Goal: Information Seeking & Learning: Check status

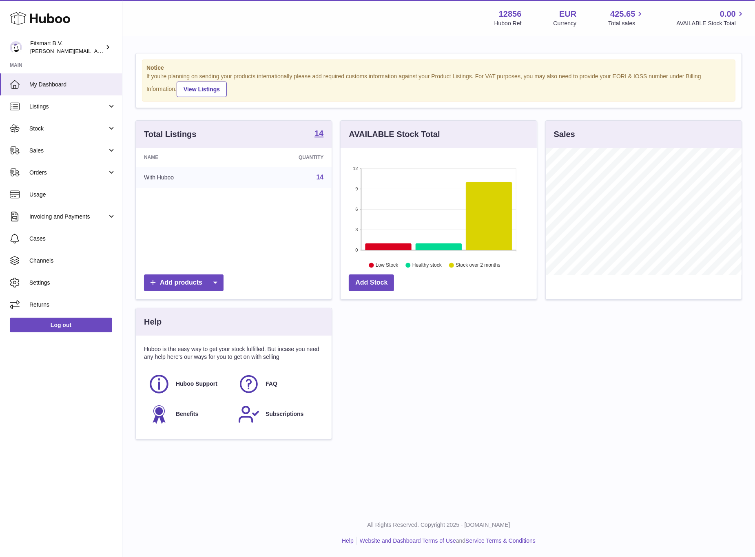
scroll to position [127, 196]
drag, startPoint x: 54, startPoint y: 145, endPoint x: 59, endPoint y: 148, distance: 5.7
click at [54, 145] on link "Sales" at bounding box center [61, 151] width 122 height 22
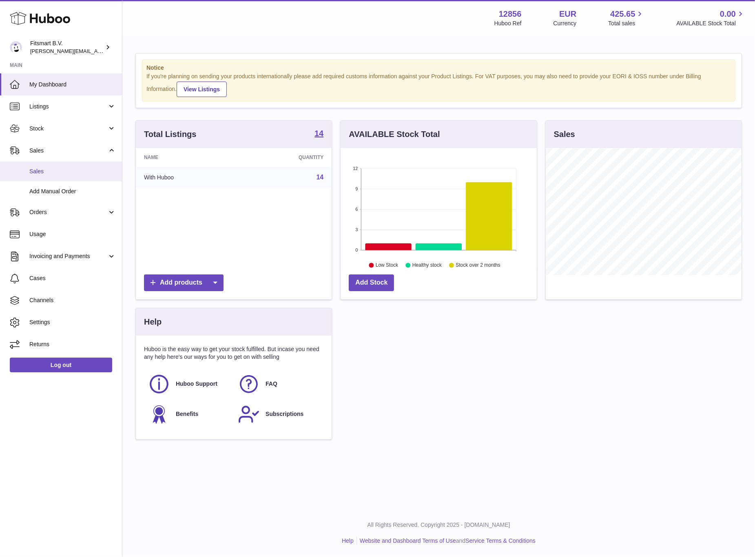
click at [72, 171] on span "Sales" at bounding box center [72, 172] width 86 height 8
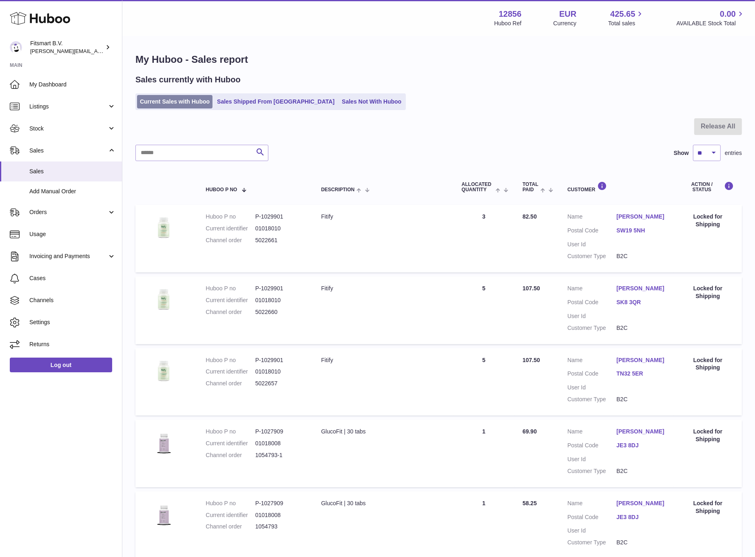
click at [164, 104] on link "Current Sales with Huboo" at bounding box center [174, 101] width 75 height 13
click at [177, 100] on link "Current Sales with Huboo" at bounding box center [174, 101] width 75 height 13
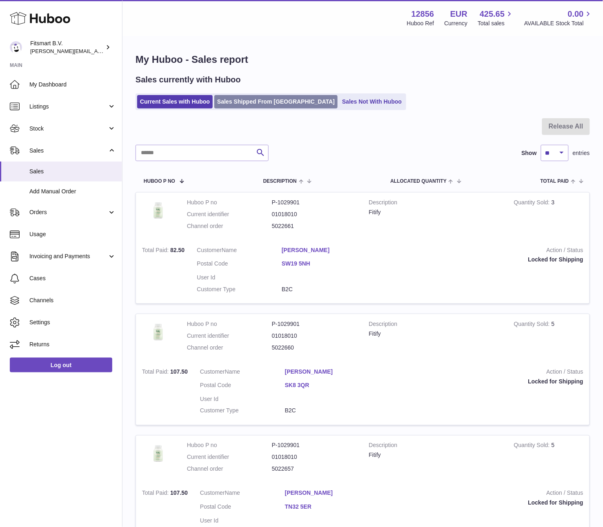
click at [240, 100] on link "Sales Shipped From [GEOGRAPHIC_DATA]" at bounding box center [275, 101] width 123 height 13
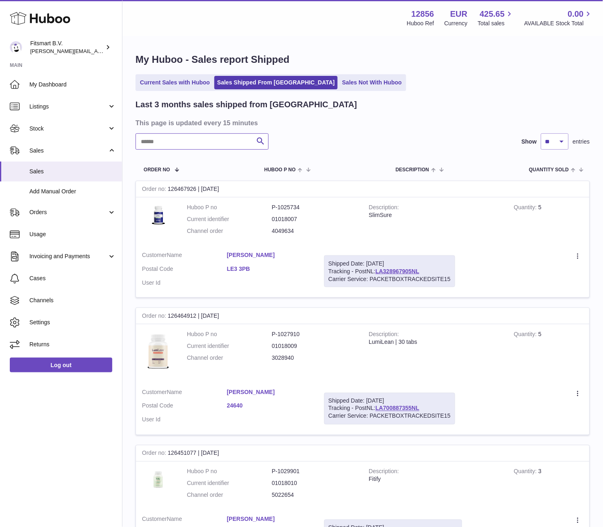
click at [229, 142] on input "text" at bounding box center [201, 141] width 133 height 16
paste input "*******"
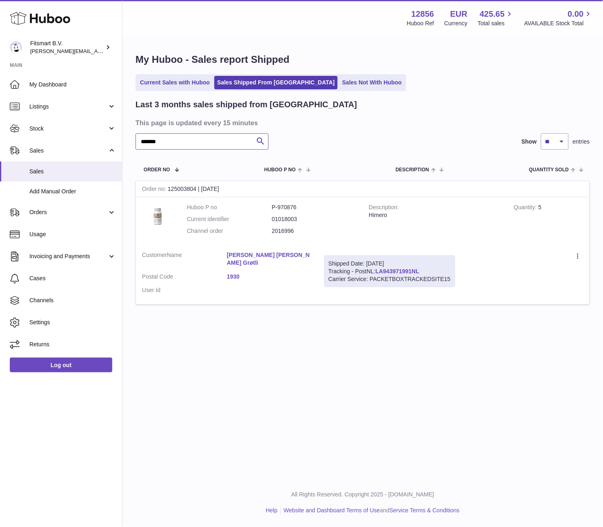
type input "*******"
click at [393, 272] on link "LA943971991NL" at bounding box center [397, 271] width 44 height 7
click at [217, 141] on input "*******" at bounding box center [201, 141] width 133 height 16
click at [580, 257] on icon at bounding box center [578, 257] width 9 height 8
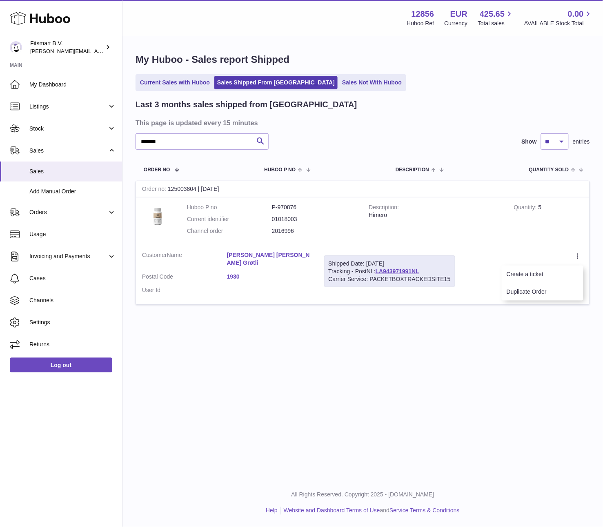
click at [232, 255] on link "Knut Roger Grøtli" at bounding box center [269, 259] width 85 height 16
click at [407, 307] on div at bounding box center [301, 263] width 603 height 527
click at [573, 260] on div at bounding box center [578, 256] width 10 height 10
click at [544, 286] on li "Duplicate Order" at bounding box center [542, 292] width 82 height 18
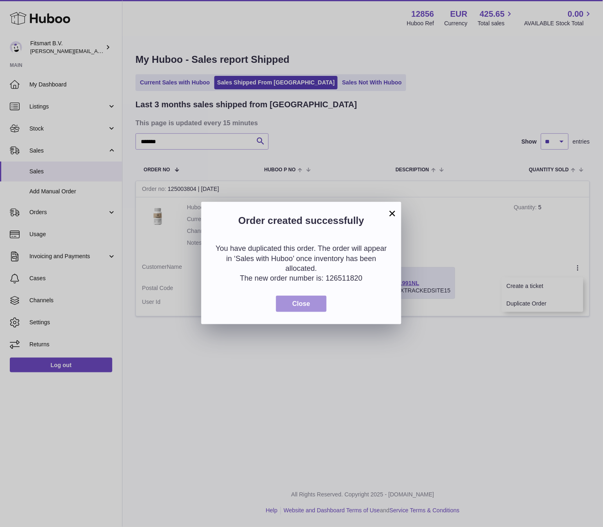
click at [302, 301] on span "Close" at bounding box center [301, 303] width 18 height 7
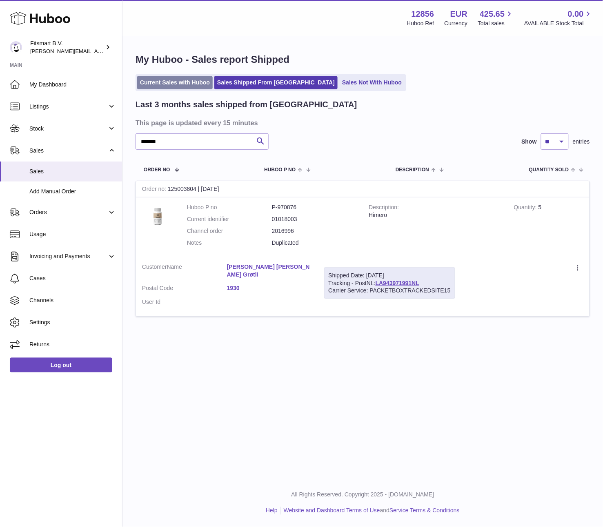
click at [176, 78] on link "Current Sales with Huboo" at bounding box center [174, 82] width 75 height 13
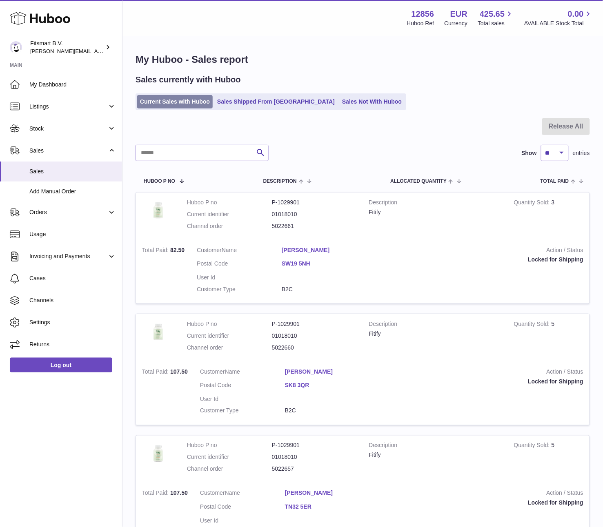
click at [166, 96] on link "Current Sales with Huboo" at bounding box center [174, 101] width 75 height 13
click at [233, 105] on link "Sales Shipped From [GEOGRAPHIC_DATA]" at bounding box center [275, 101] width 123 height 13
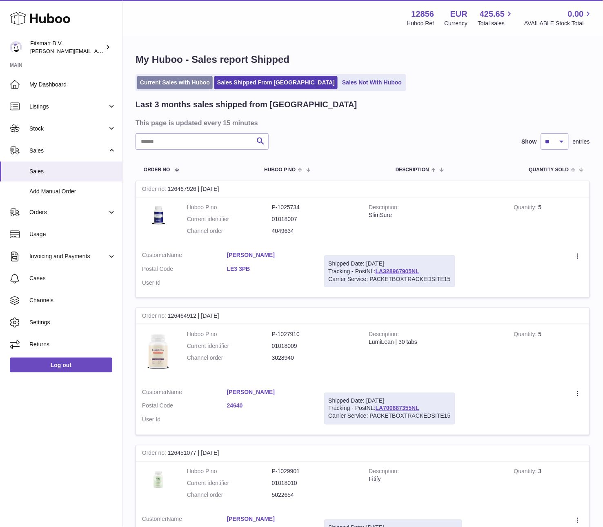
click at [197, 91] on ul "Current Sales with Huboo Sales Shipped From [GEOGRAPHIC_DATA] Sales Not With Hu…" at bounding box center [270, 82] width 271 height 17
click at [198, 87] on link "Current Sales with Huboo" at bounding box center [174, 82] width 75 height 13
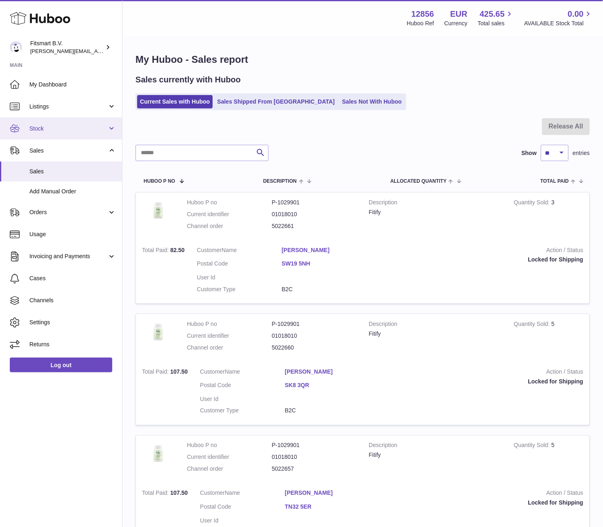
click at [60, 129] on span "Stock" at bounding box center [68, 129] width 78 height 8
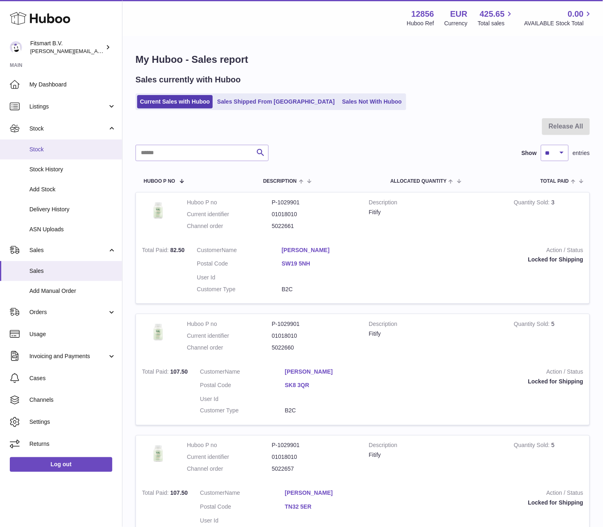
click at [70, 153] on span "Stock" at bounding box center [72, 150] width 86 height 8
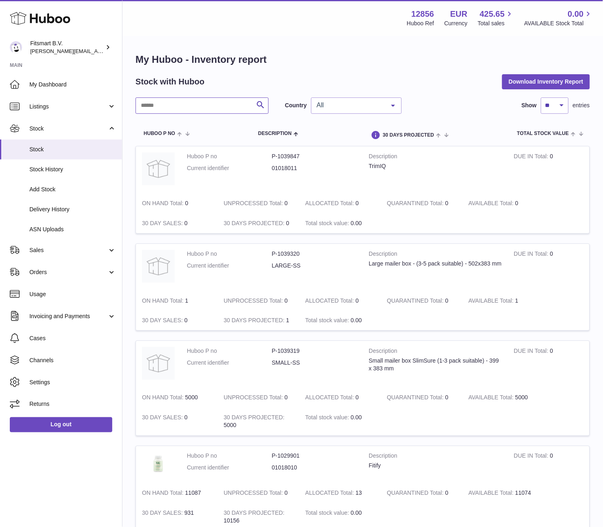
click at [190, 109] on input "text" at bounding box center [201, 106] width 133 height 16
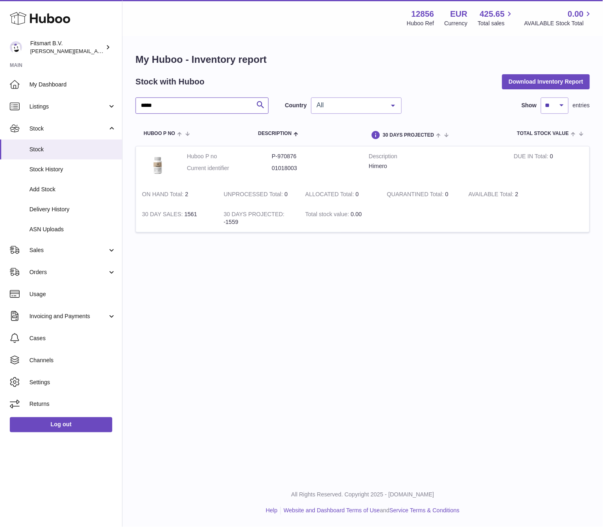
type input "*****"
click at [244, 166] on dt "Current identifier" at bounding box center [229, 168] width 85 height 8
